Goal: Task Accomplishment & Management: Manage account settings

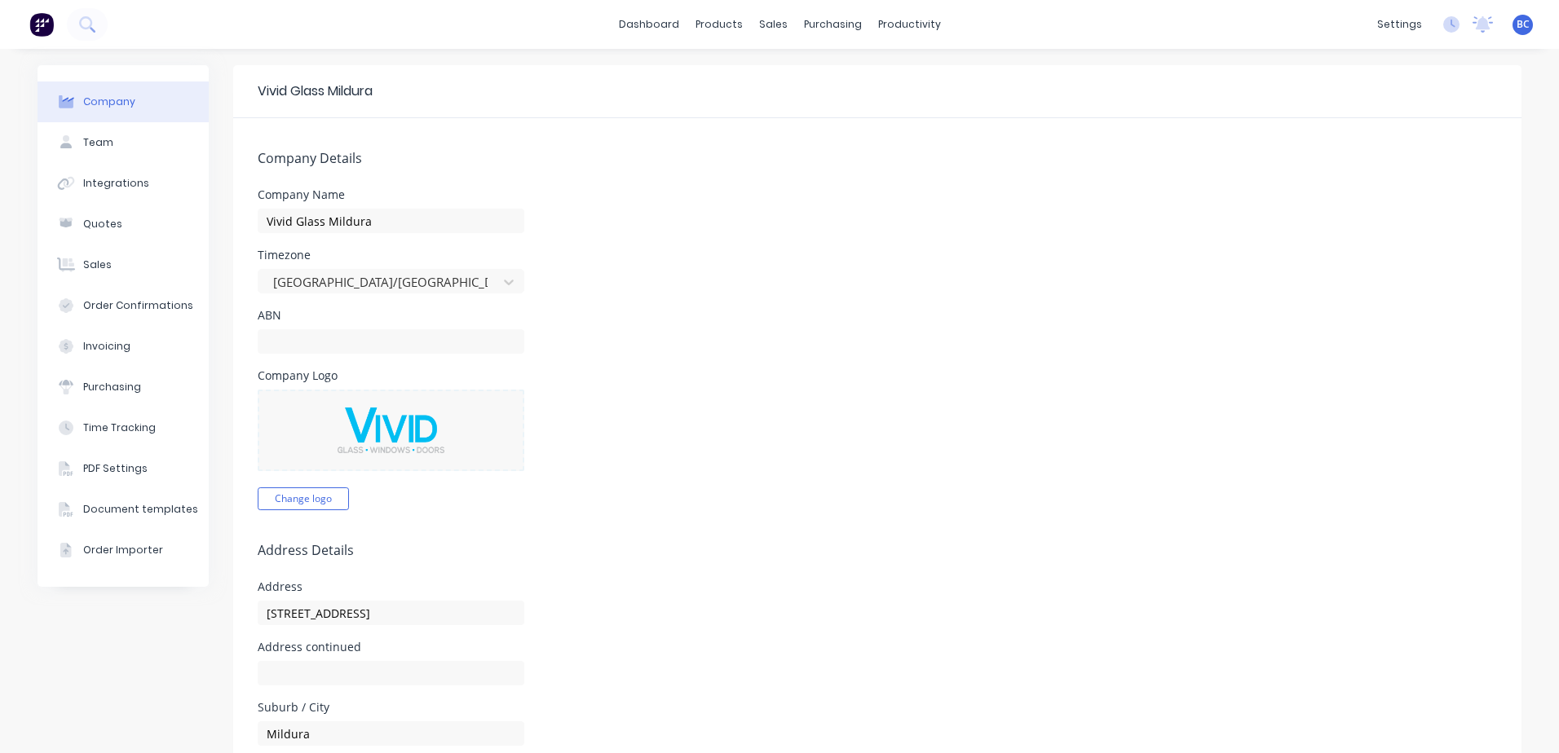
select select "AU"
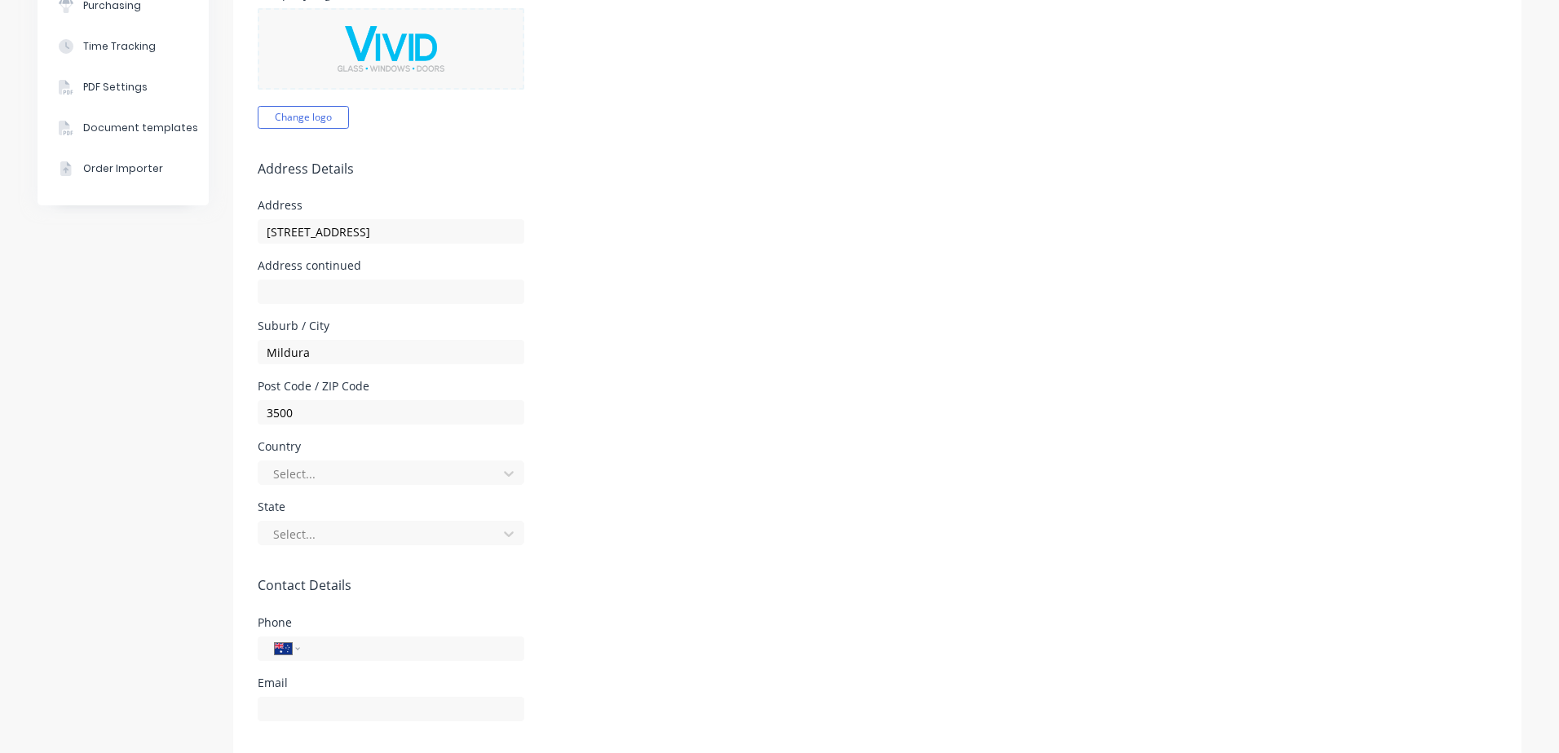
scroll to position [408, 0]
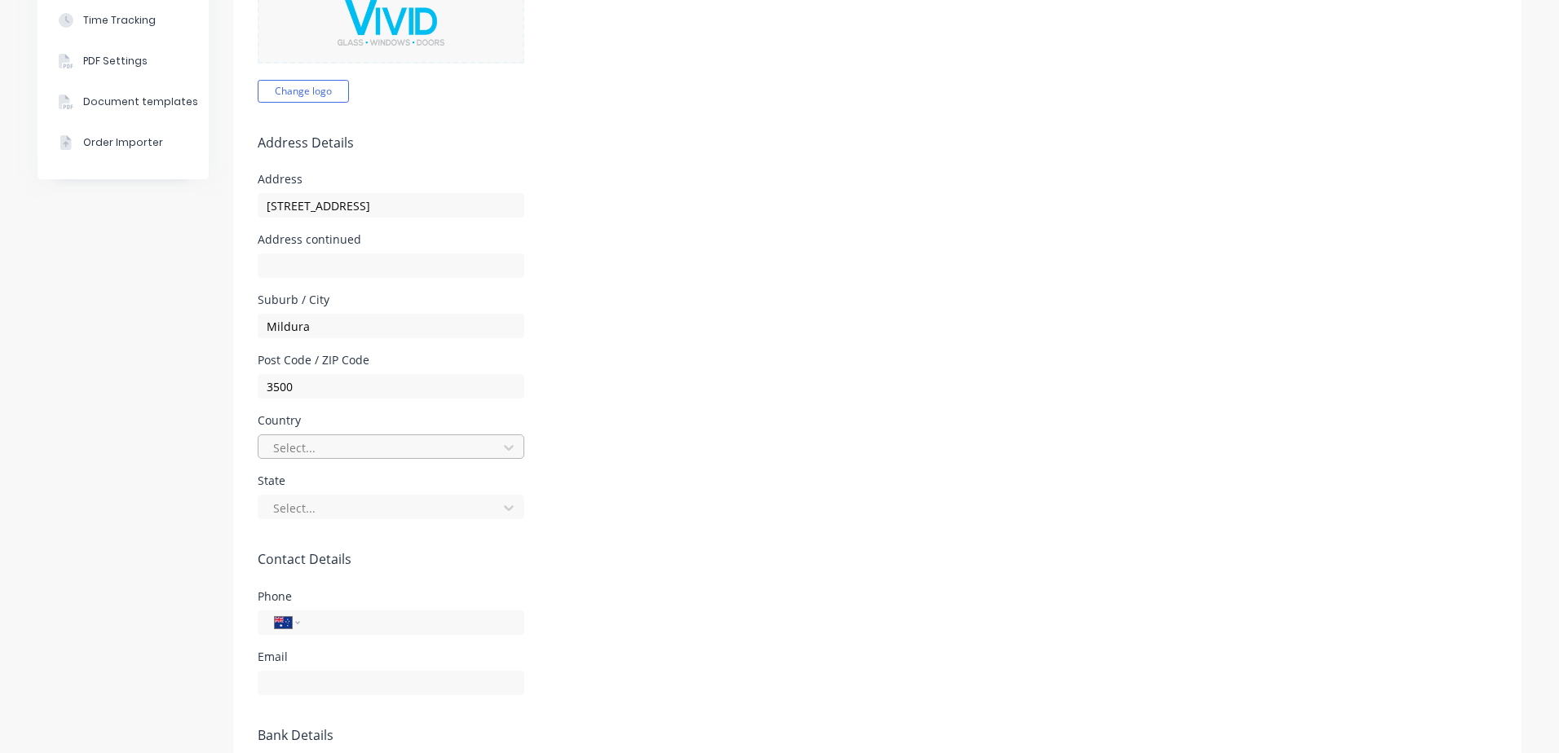
click at [466, 443] on div at bounding box center [380, 448] width 218 height 20
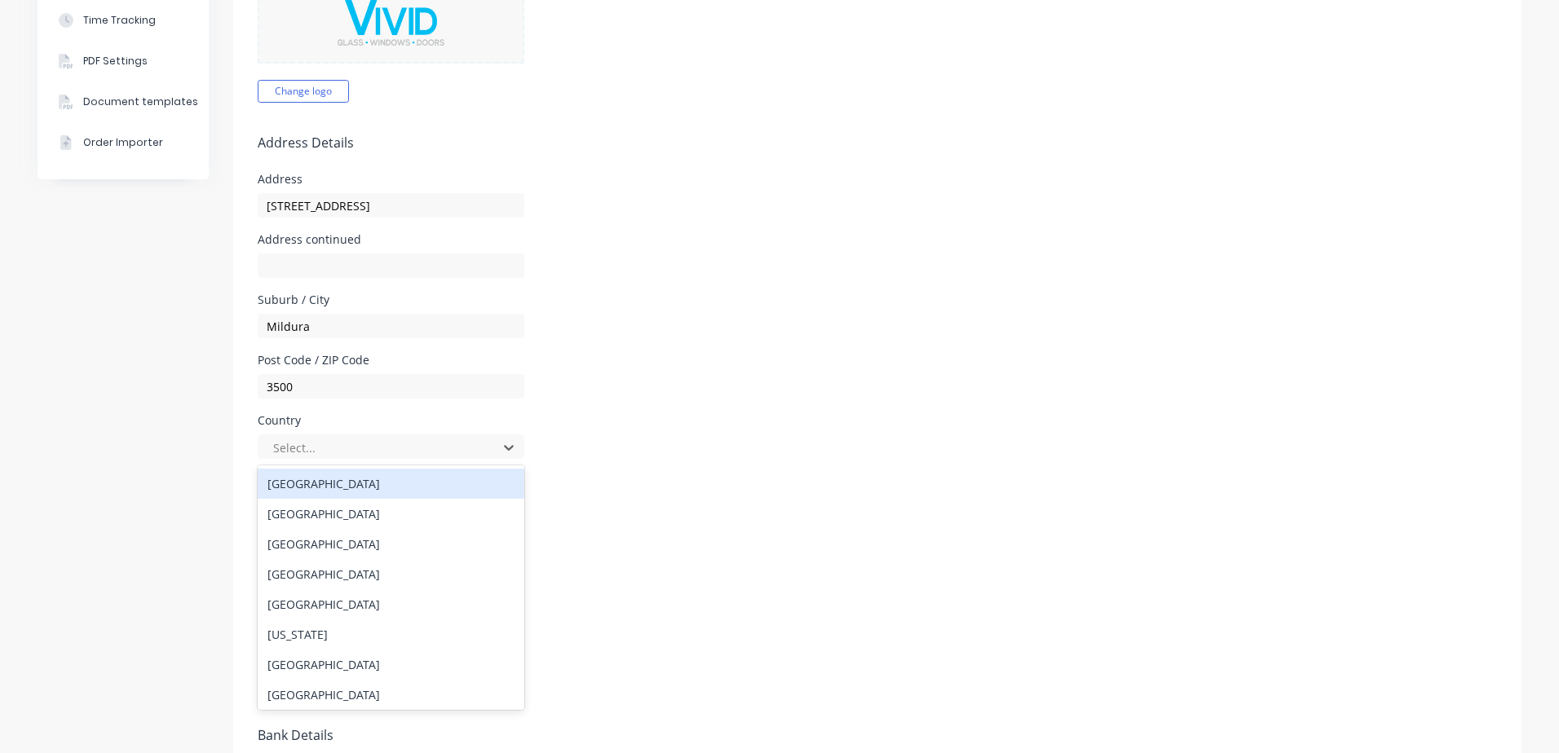
click at [309, 488] on div "[GEOGRAPHIC_DATA]" at bounding box center [391, 484] width 267 height 30
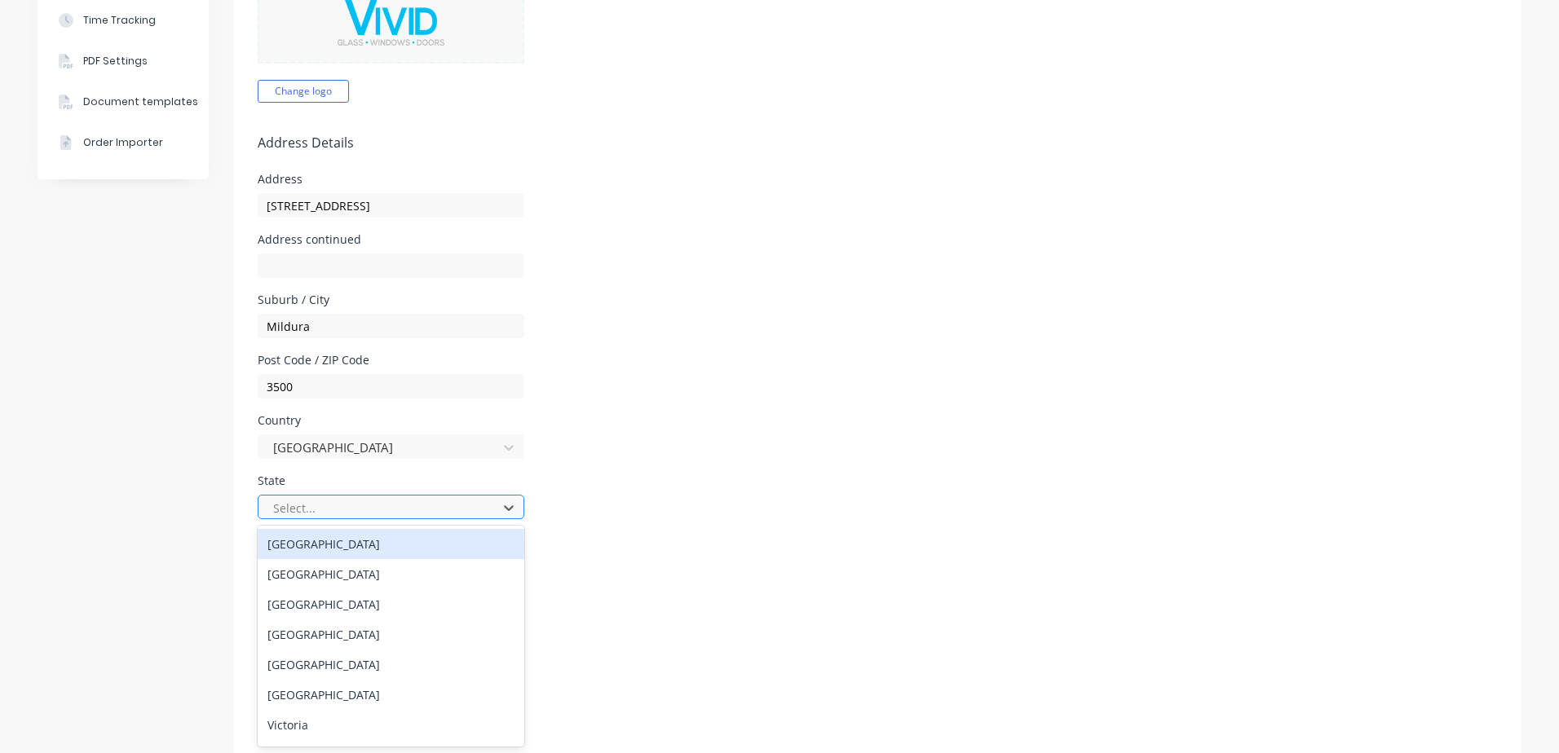
click at [316, 517] on div at bounding box center [380, 508] width 218 height 20
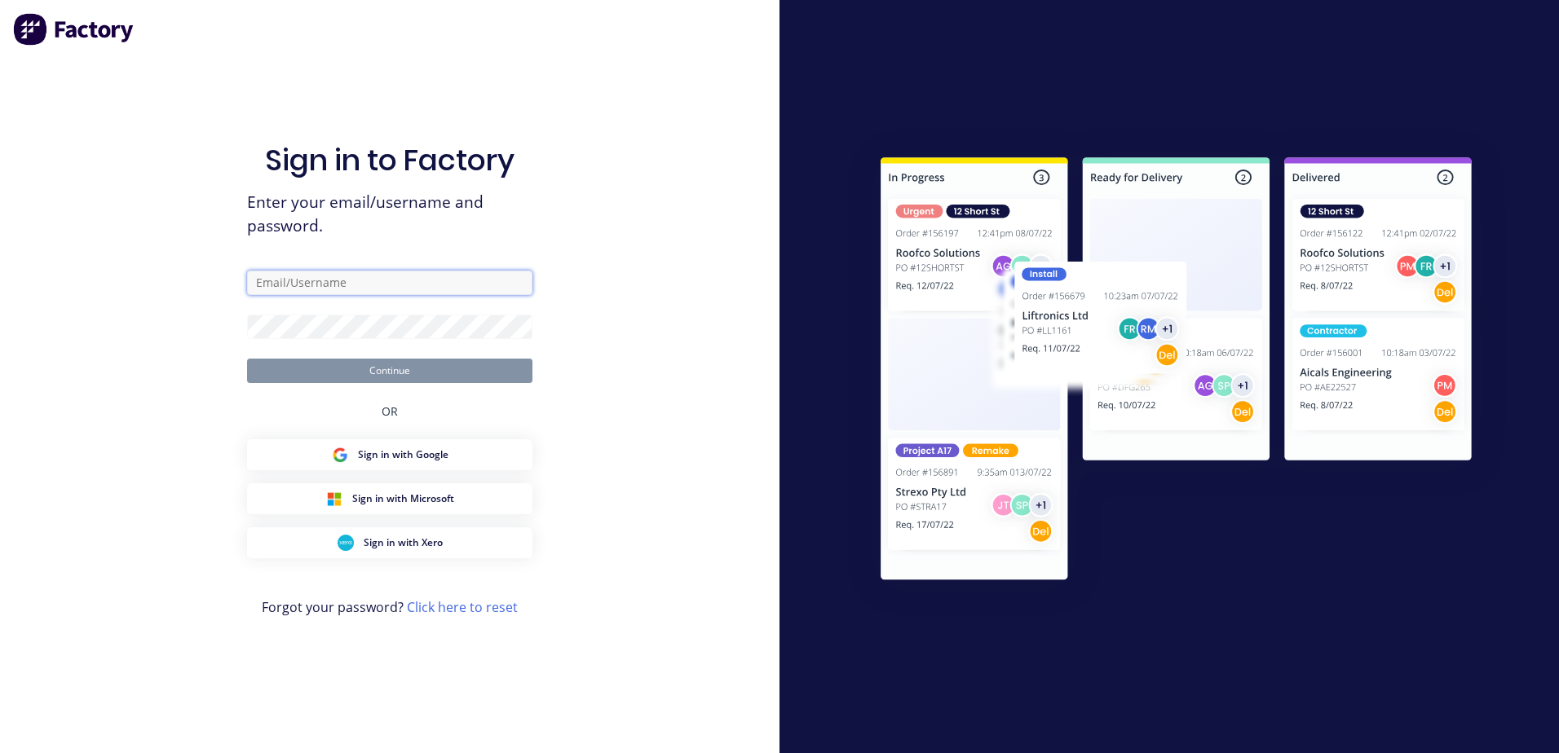
type input "[EMAIL_ADDRESS][DOMAIN_NAME]"
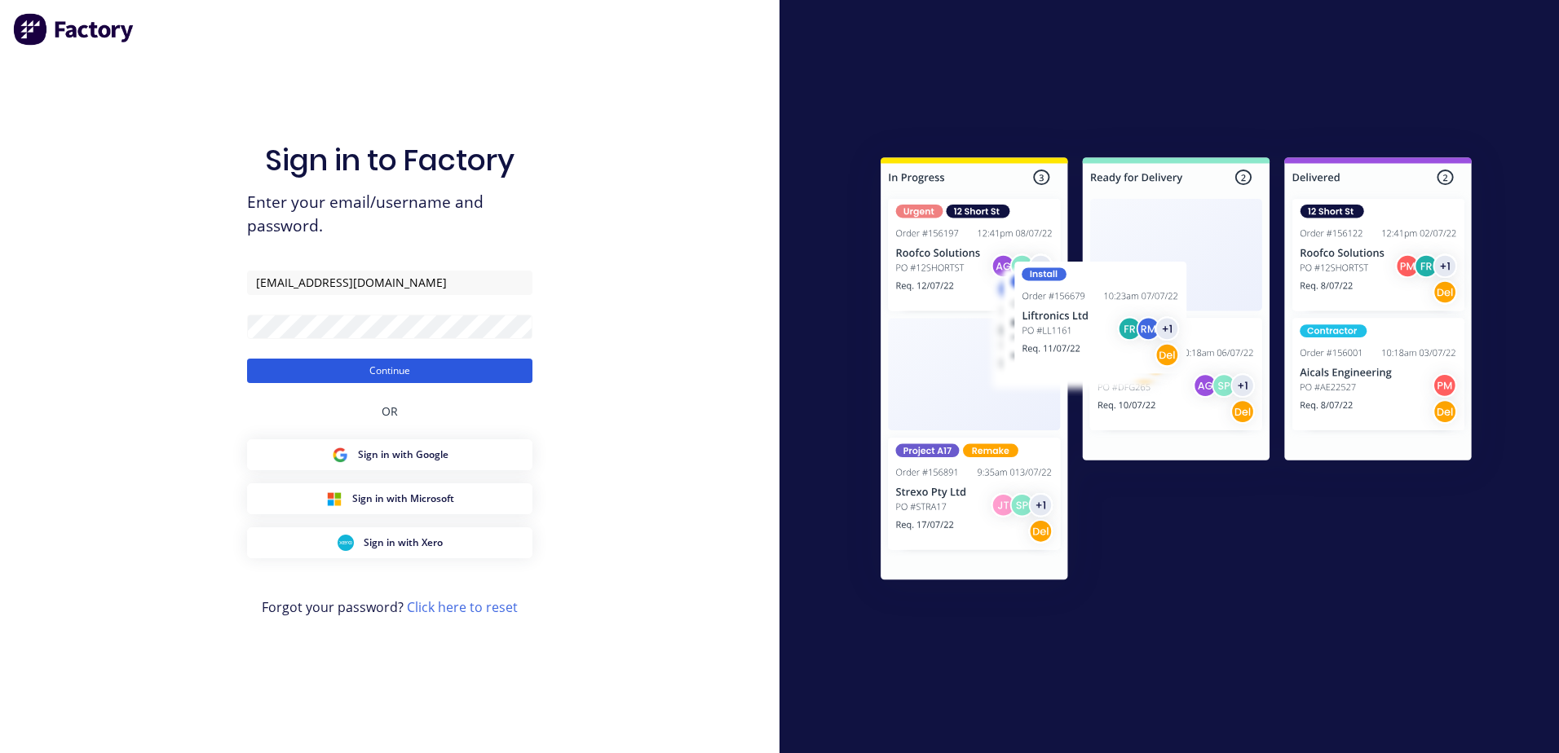
click at [345, 368] on button "Continue" at bounding box center [389, 371] width 285 height 24
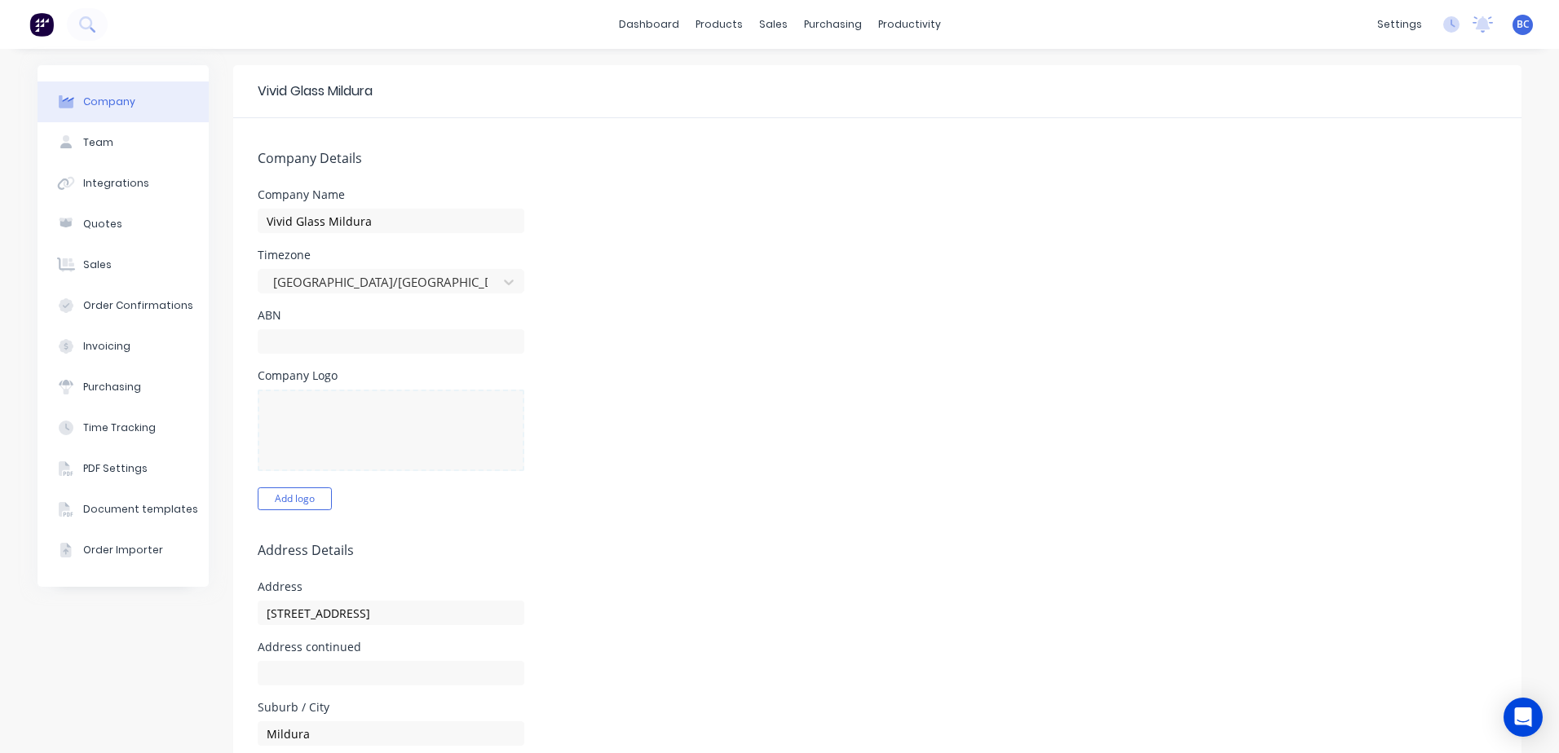
select select "AU"
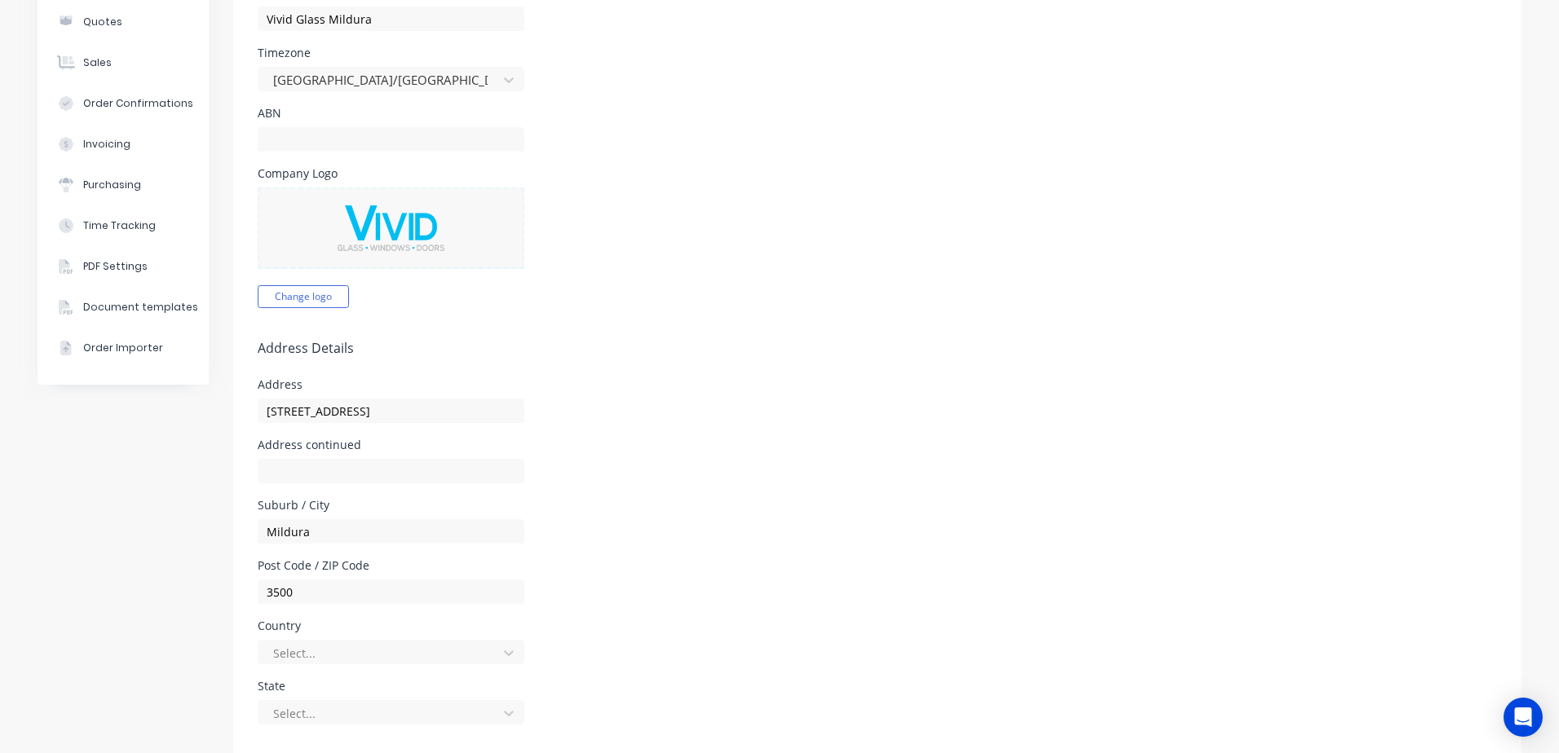
scroll to position [245, 0]
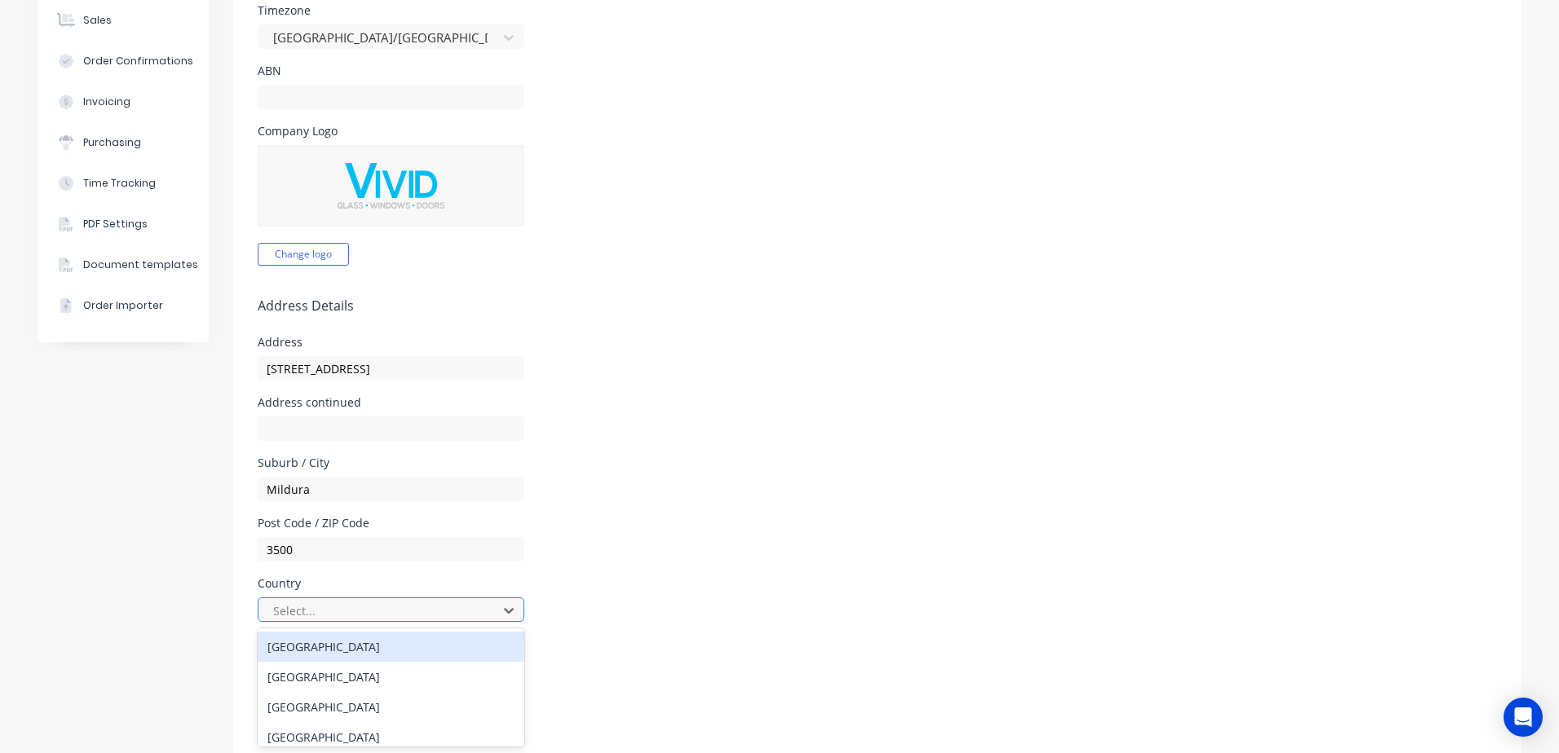
click at [314, 611] on div at bounding box center [380, 611] width 218 height 20
click at [302, 650] on div "[GEOGRAPHIC_DATA]" at bounding box center [391, 647] width 267 height 30
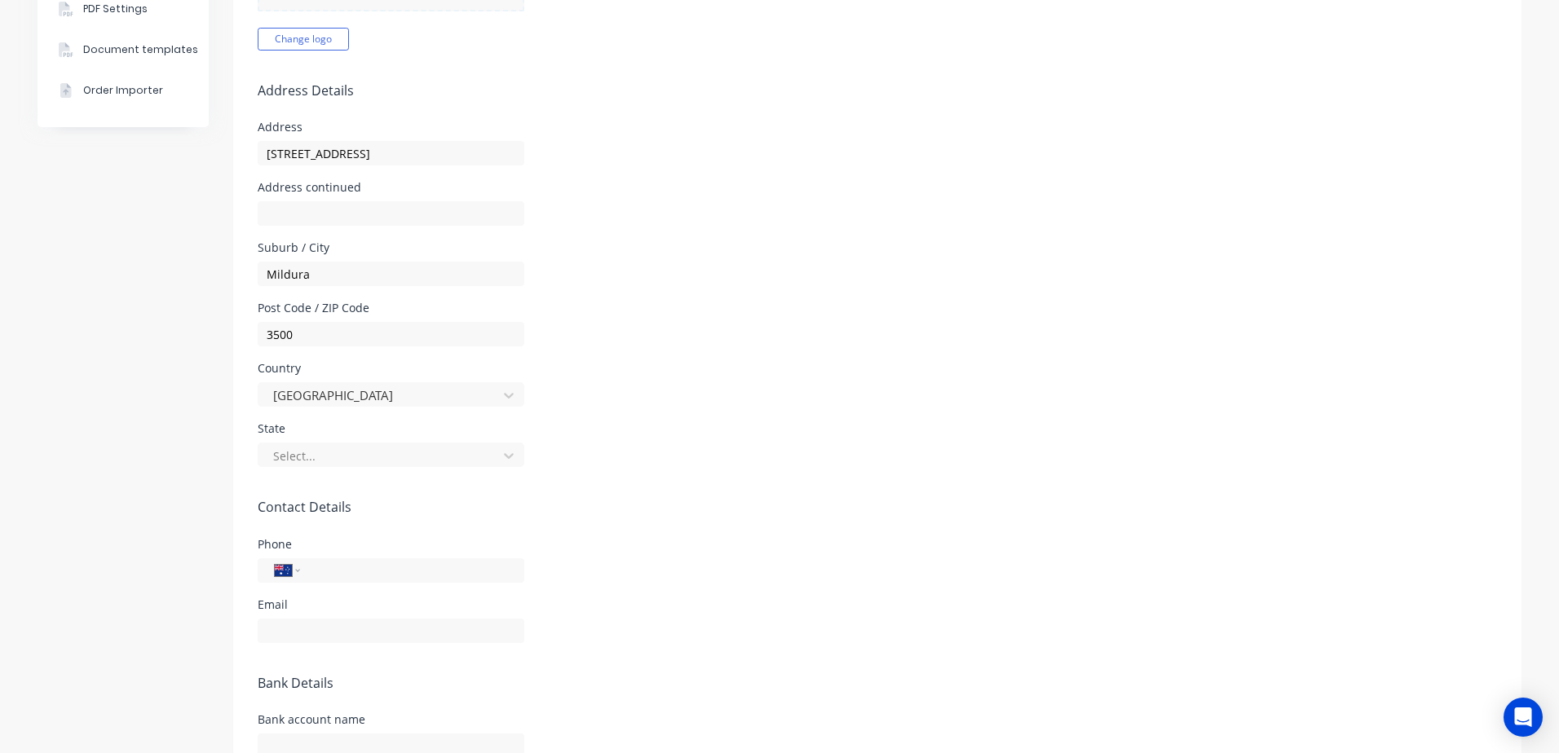
scroll to position [489, 0]
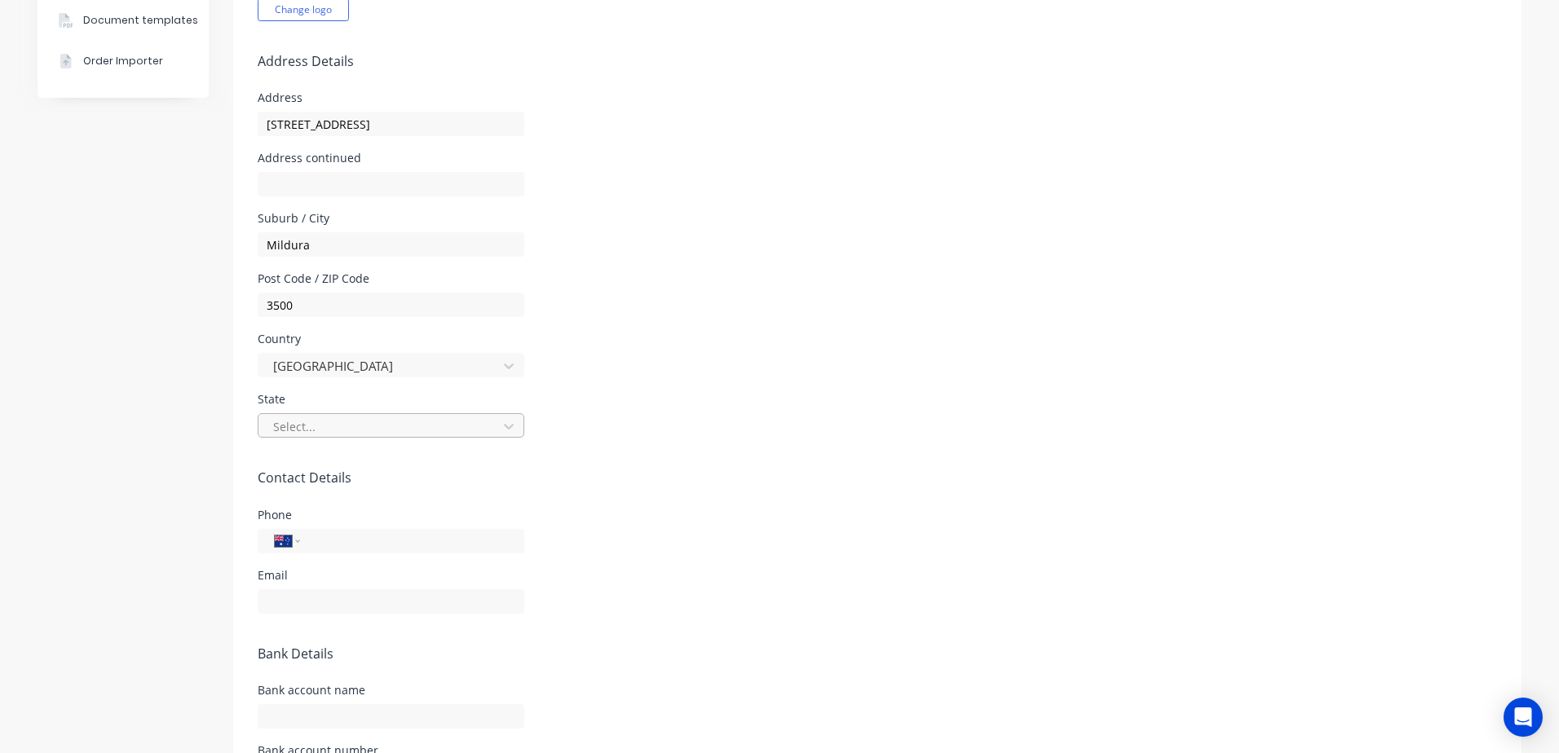
click at [292, 426] on div at bounding box center [380, 427] width 218 height 20
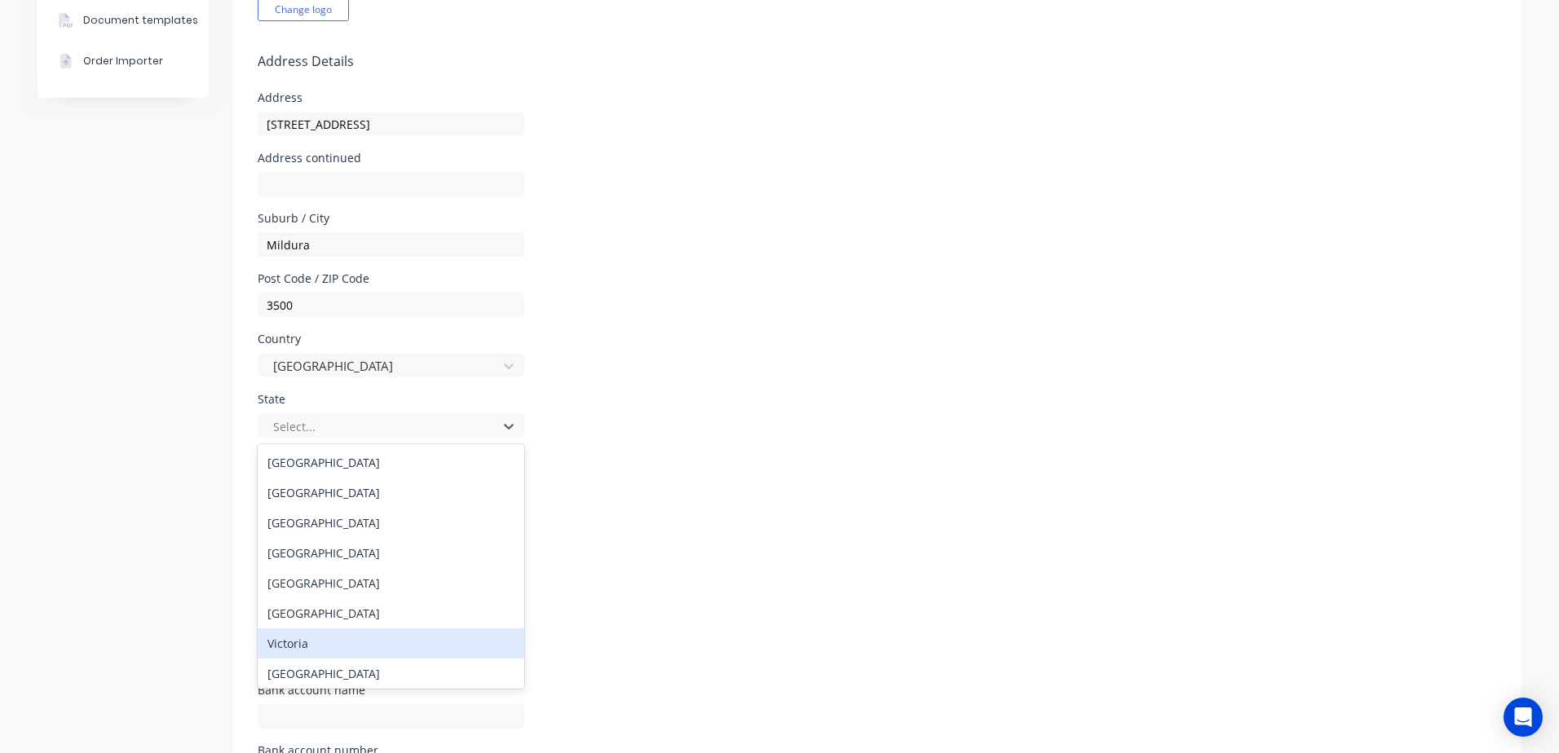
click at [279, 638] on div "Victoria" at bounding box center [391, 644] width 267 height 30
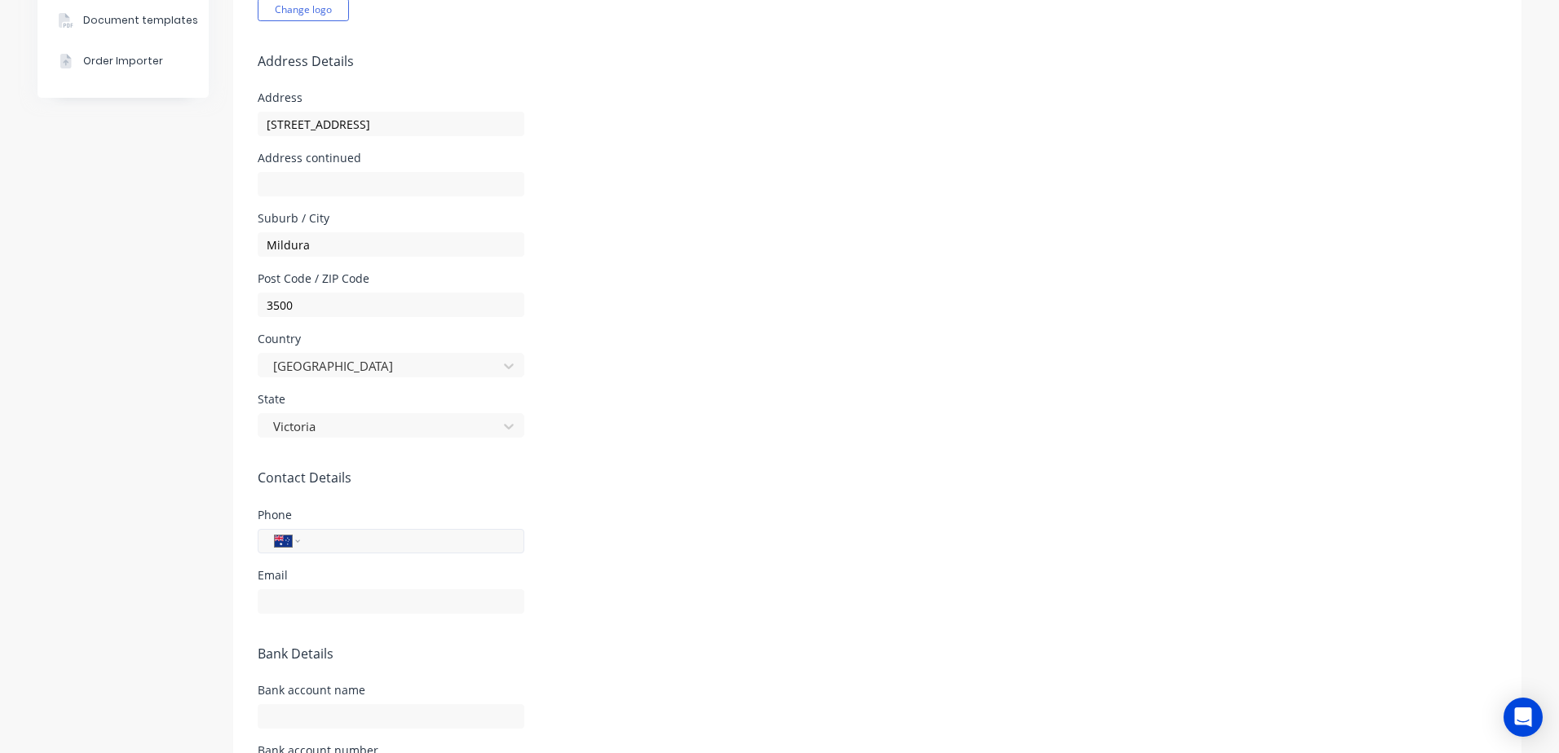
click at [452, 538] on input "tel" at bounding box center [409, 541] width 196 height 19
type input "[PHONE_NUMBER]"
click at [364, 606] on input "text" at bounding box center [391, 601] width 267 height 24
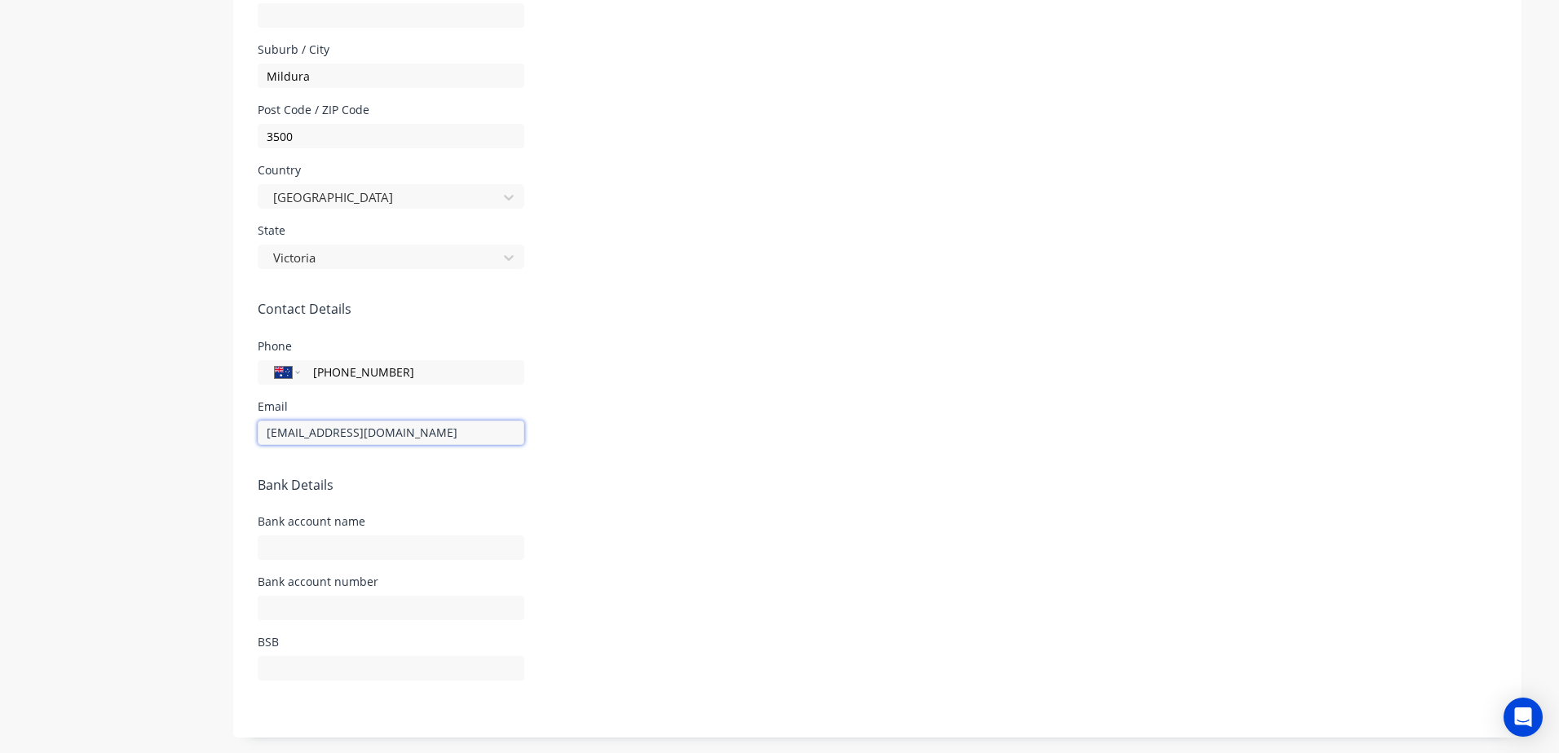
scroll to position [659, 0]
type input "[EMAIL_ADDRESS][DOMAIN_NAME]"
click at [473, 545] on input "text" at bounding box center [391, 547] width 267 height 24
type input "Vivid Glass, Windows & Doors"
click at [417, 606] on input "text" at bounding box center [391, 607] width 267 height 24
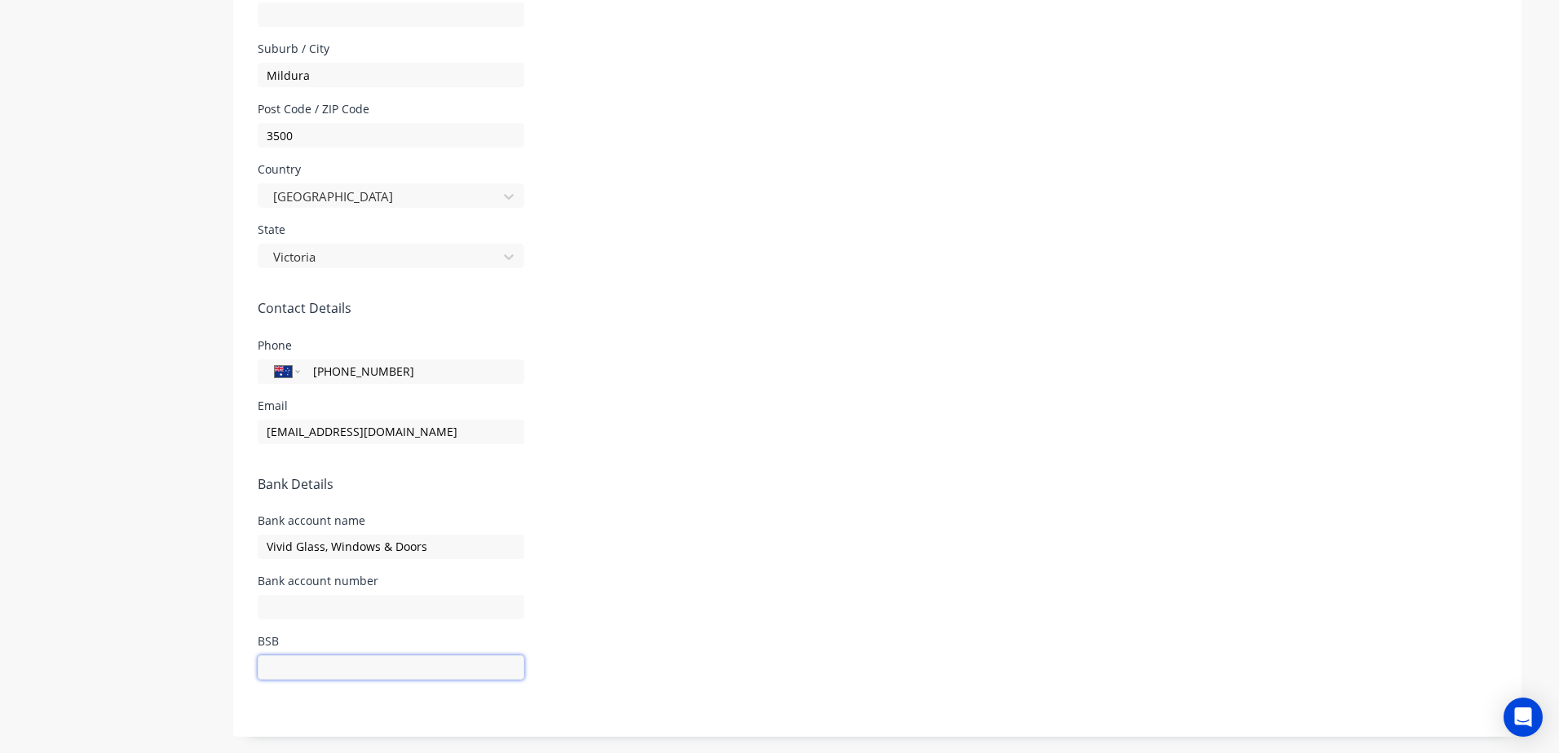
click at [312, 663] on input "text" at bounding box center [391, 667] width 267 height 24
click at [280, 667] on input "062000" at bounding box center [391, 667] width 267 height 24
type input "062-000"
click at [301, 614] on input "text" at bounding box center [391, 607] width 267 height 24
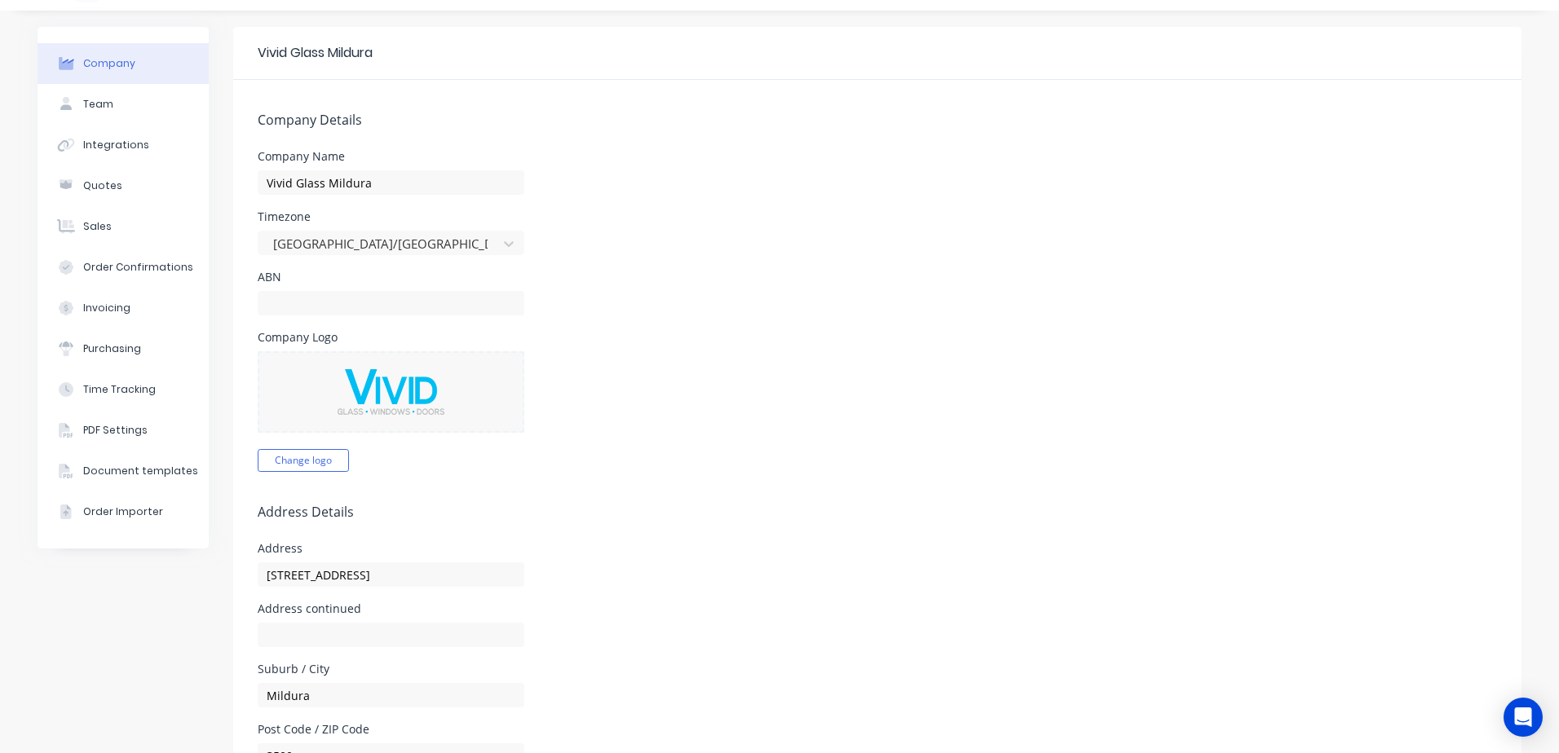
scroll to position [0, 0]
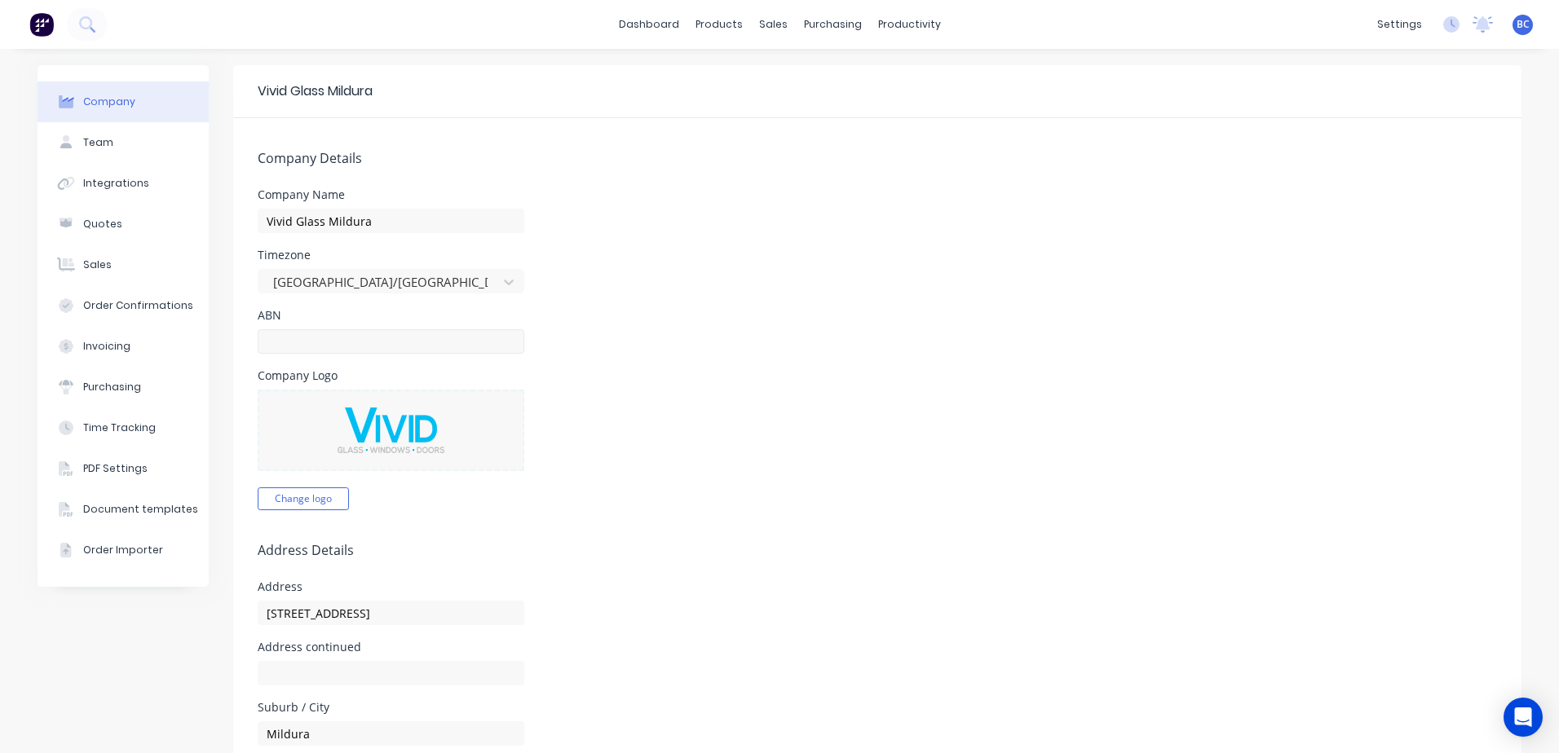
type input "1922 6348"
click at [294, 343] on input "text" at bounding box center [391, 341] width 267 height 24
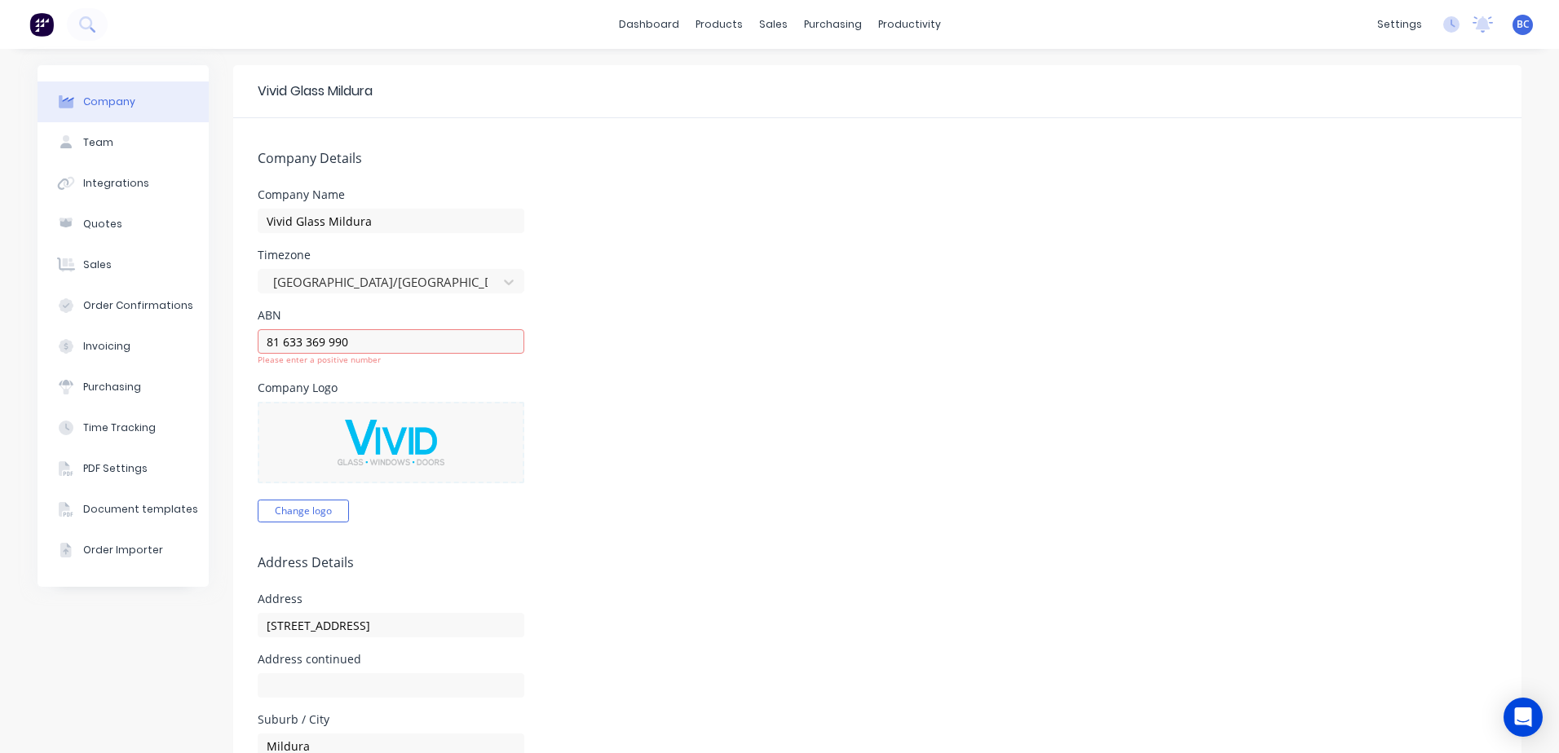
click at [567, 425] on div "Company Logo Change logo" at bounding box center [877, 452] width 1239 height 140
click at [277, 341] on input "81 633 369 990" at bounding box center [391, 341] width 267 height 24
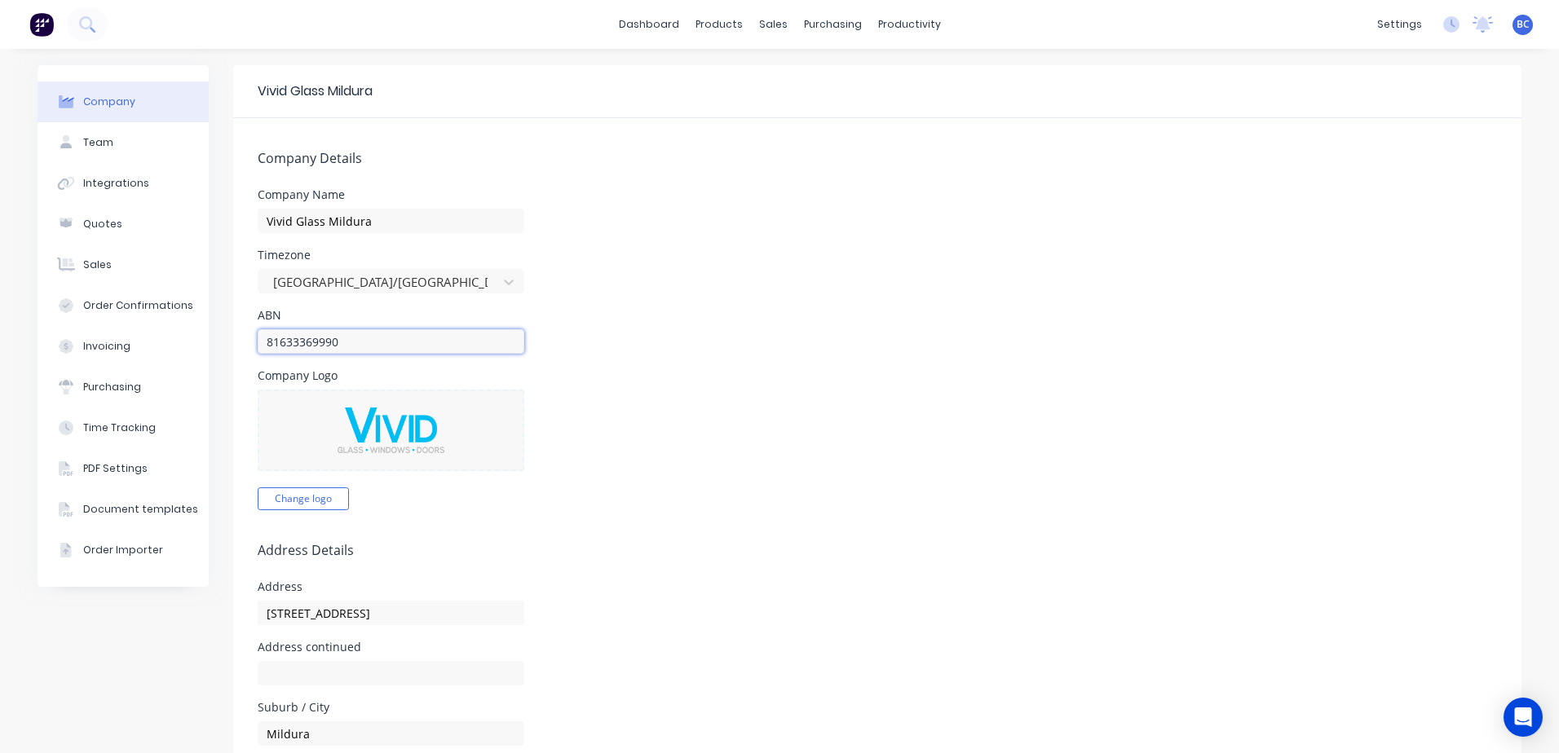
type input "81633369990"
click at [747, 308] on form "Company Details Company Name Vivid Glass [GEOGRAPHIC_DATA] Timezone [GEOGRAPHIC…" at bounding box center [877, 757] width 1288 height 1278
click at [101, 130] on button "Team" at bounding box center [123, 142] width 171 height 41
